Goal: Information Seeking & Learning: Learn about a topic

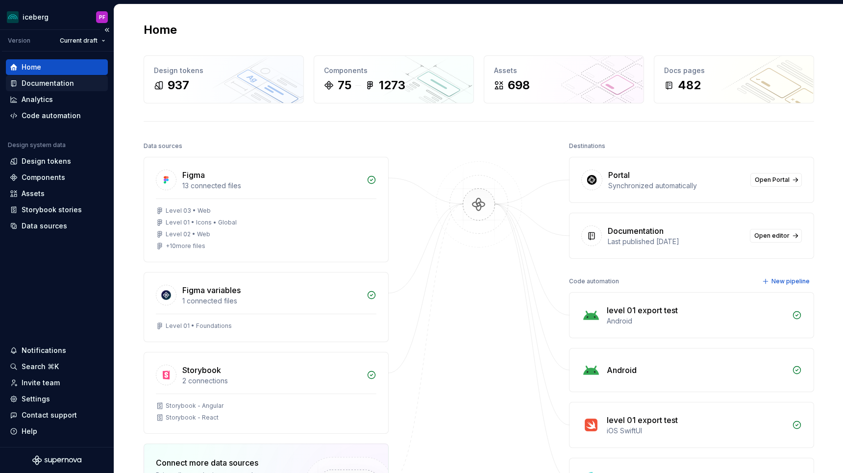
click at [63, 83] on div "Documentation" at bounding box center [48, 83] width 52 height 10
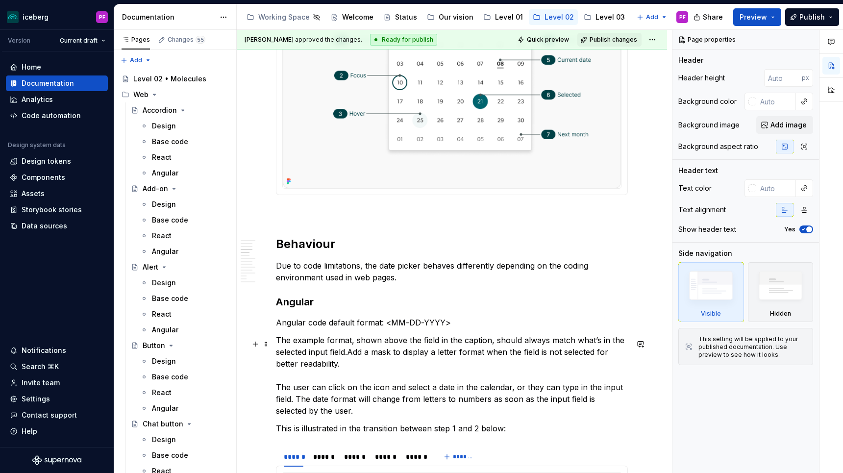
scroll to position [793, 0]
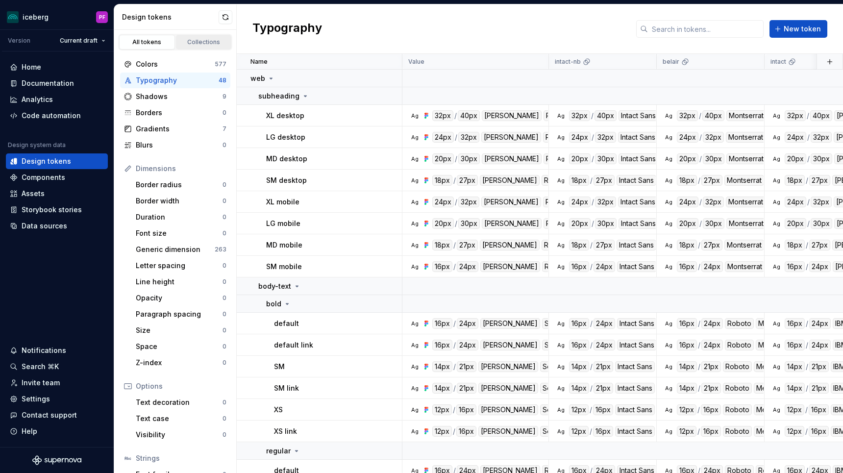
click at [196, 45] on div "Collections" at bounding box center [203, 42] width 49 height 8
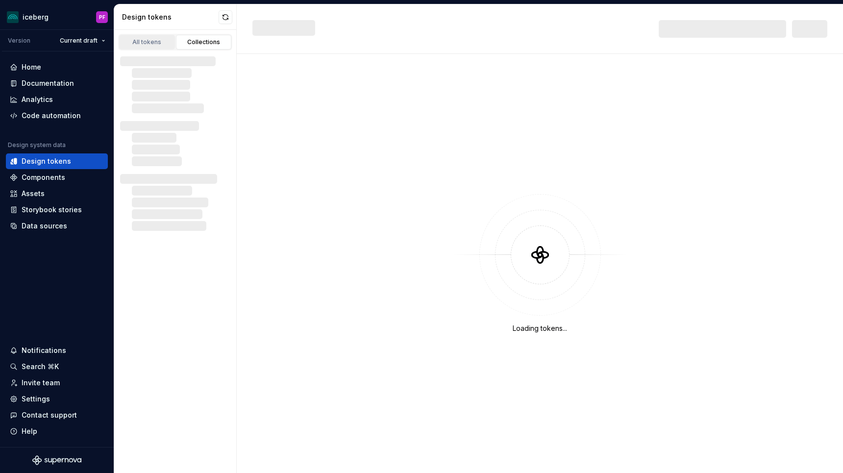
click at [142, 39] on div "All tokens" at bounding box center [147, 42] width 49 height 8
click at [54, 93] on div "Analytics" at bounding box center [57, 100] width 102 height 16
click at [60, 81] on div "Documentation" at bounding box center [48, 83] width 52 height 10
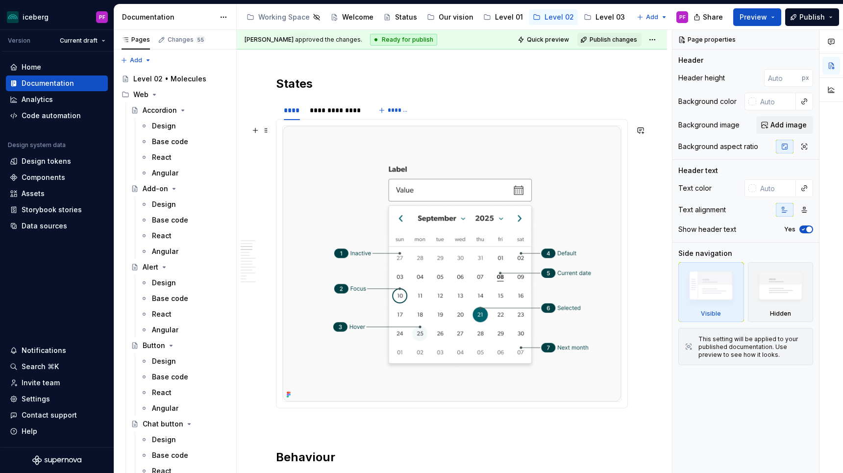
scroll to position [419, 0]
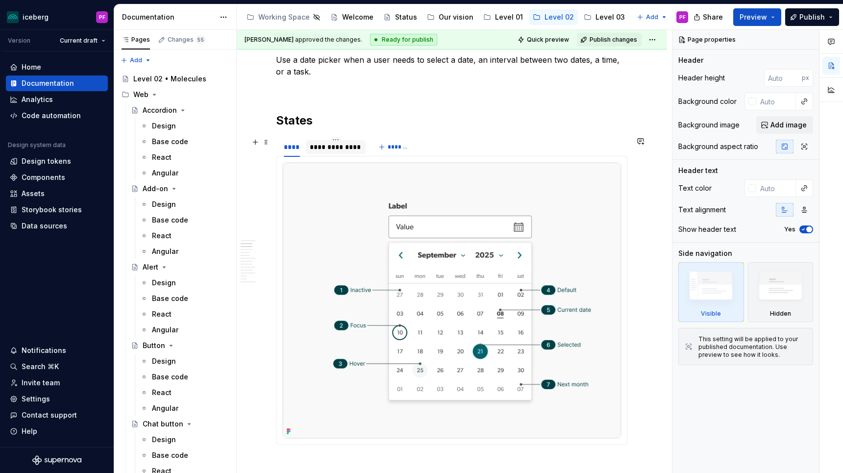
click at [335, 149] on div "**********" at bounding box center [336, 147] width 52 height 10
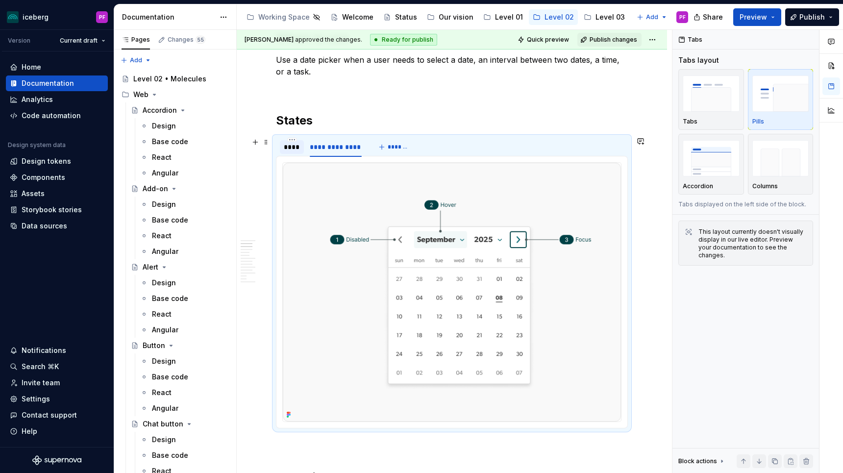
click at [295, 148] on div "****" at bounding box center [292, 147] width 16 height 10
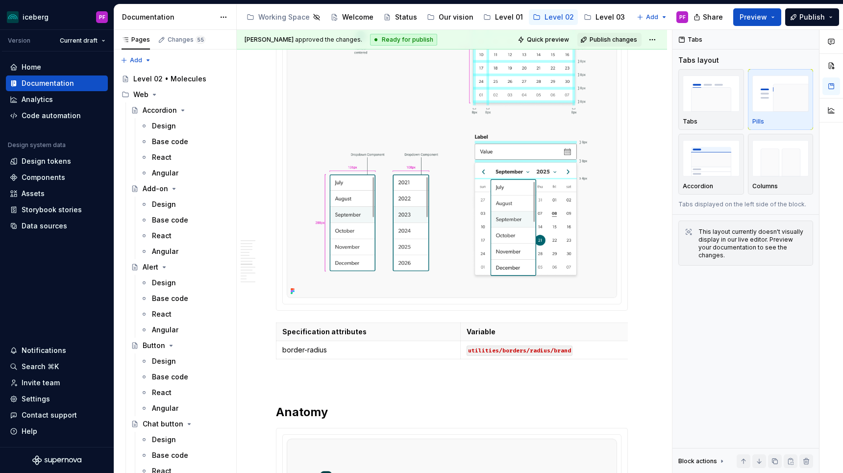
scroll to position [1740, 0]
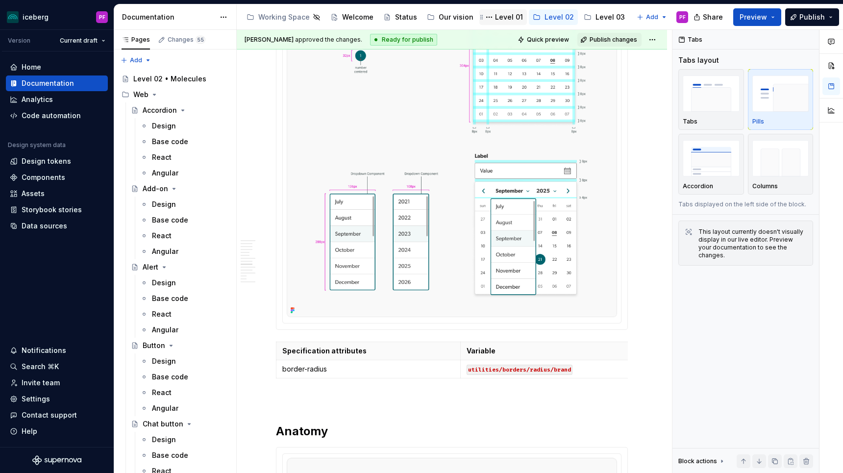
type textarea "*"
